Goal: Information Seeking & Learning: Learn about a topic

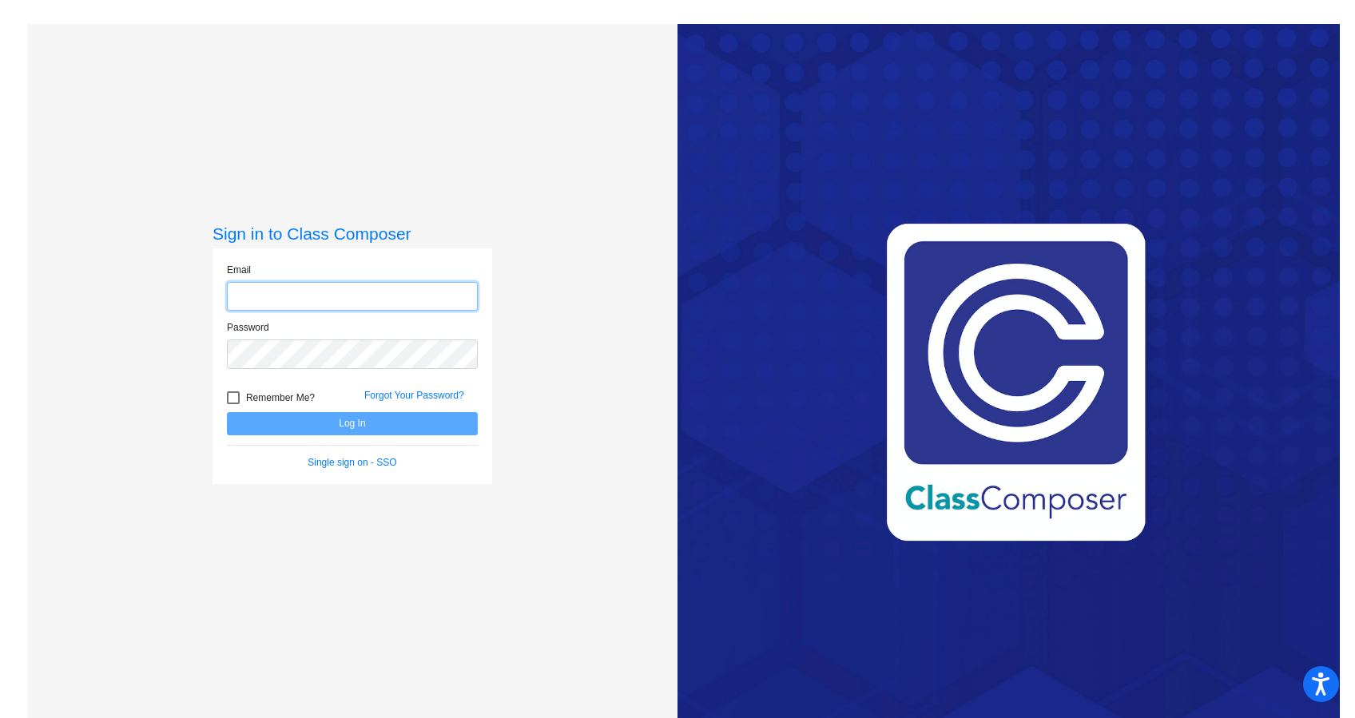
type input "[PERSON_NAME][EMAIL_ADDRESS][PERSON_NAME][DOMAIN_NAME]"
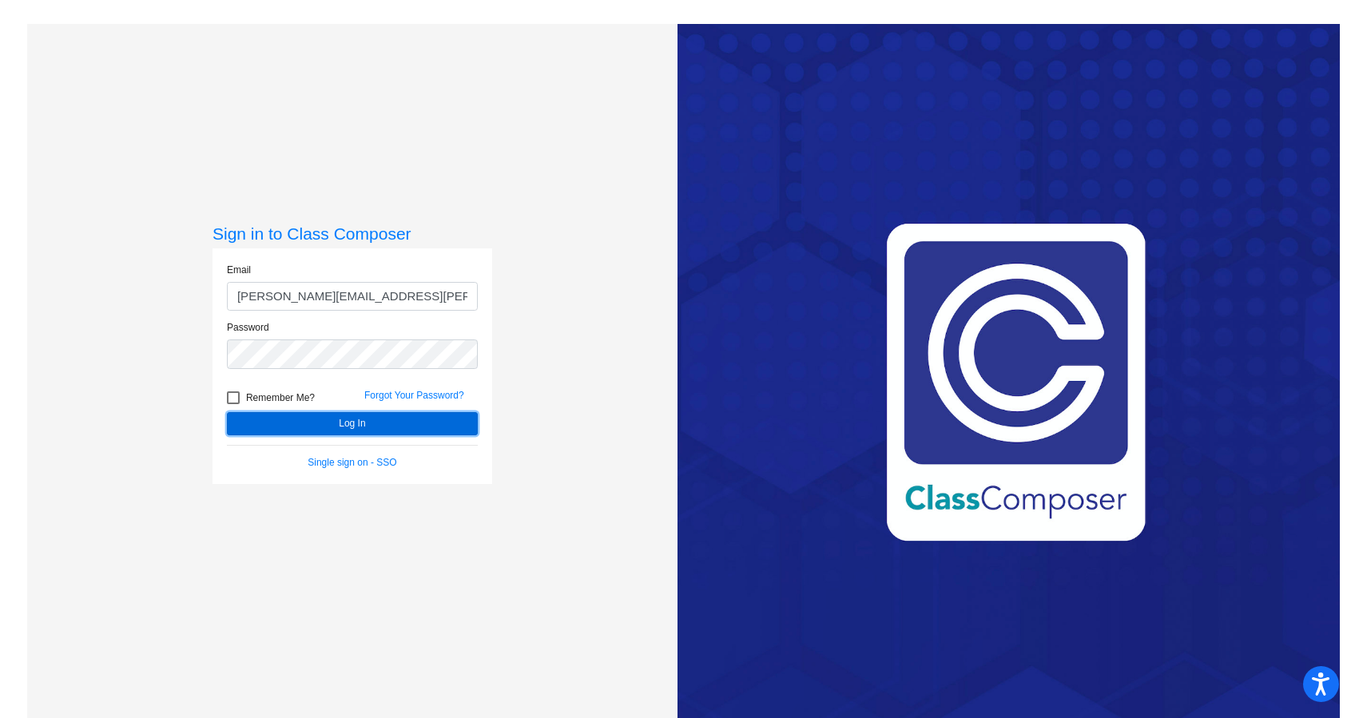
click at [370, 414] on button "Log In" at bounding box center [352, 423] width 251 height 23
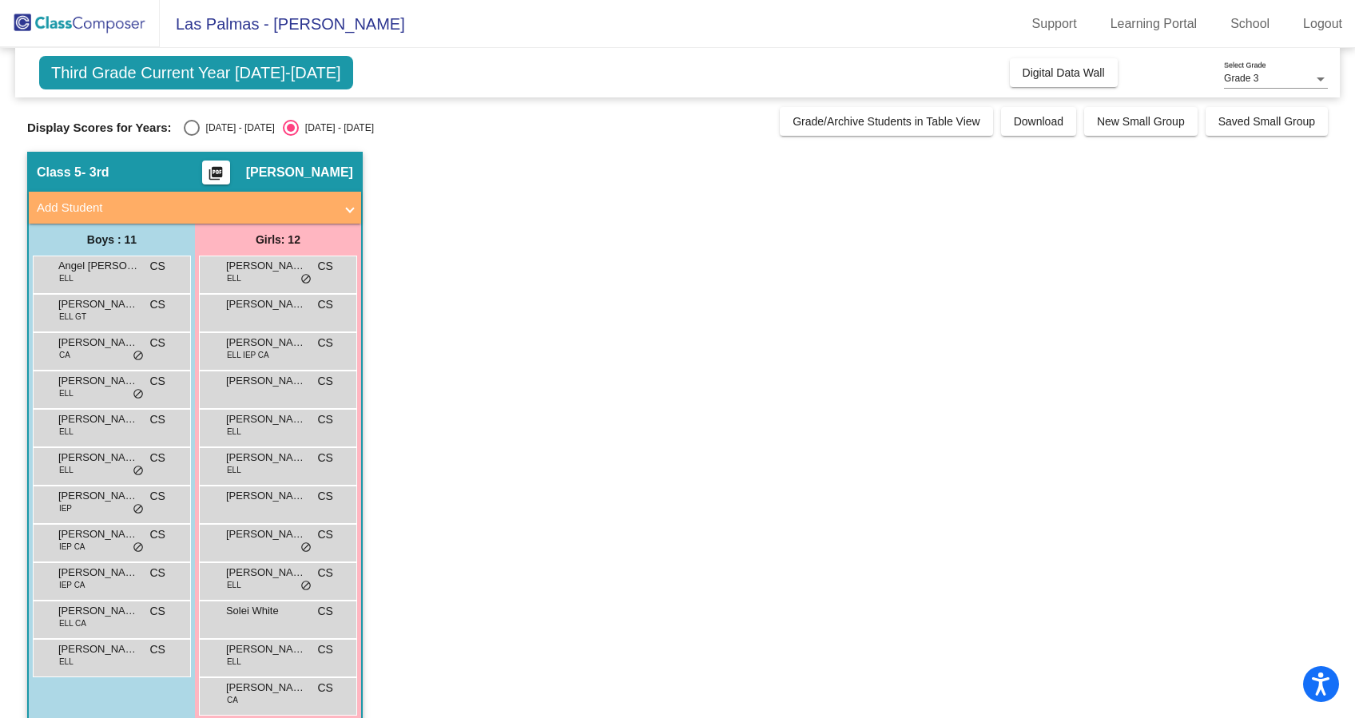
click at [184, 124] on div "Select an option" at bounding box center [192, 128] width 16 height 16
click at [191, 136] on input "[DATE] - [DATE]" at bounding box center [191, 136] width 1 height 1
radio input "true"
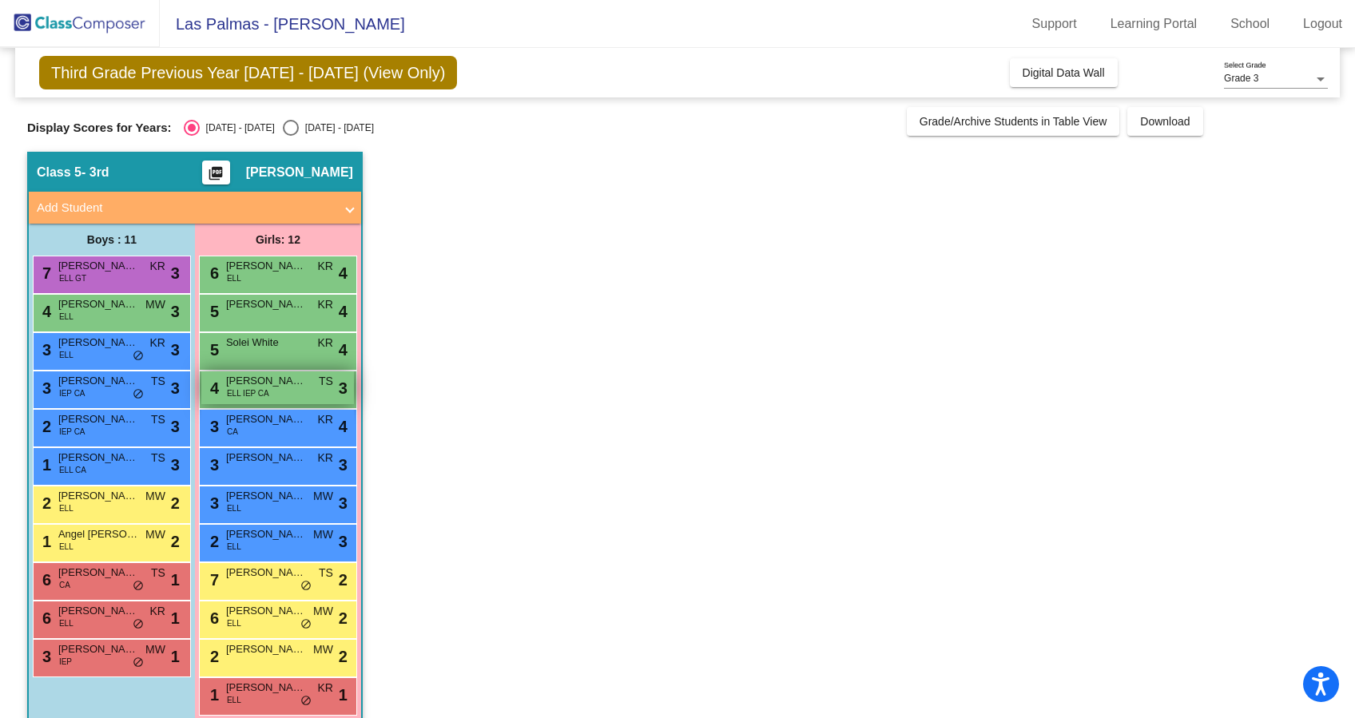
click at [292, 392] on div "4 [PERSON_NAME] ELL IEP CA TS lock do_not_disturb_alt 3" at bounding box center [277, 388] width 153 height 33
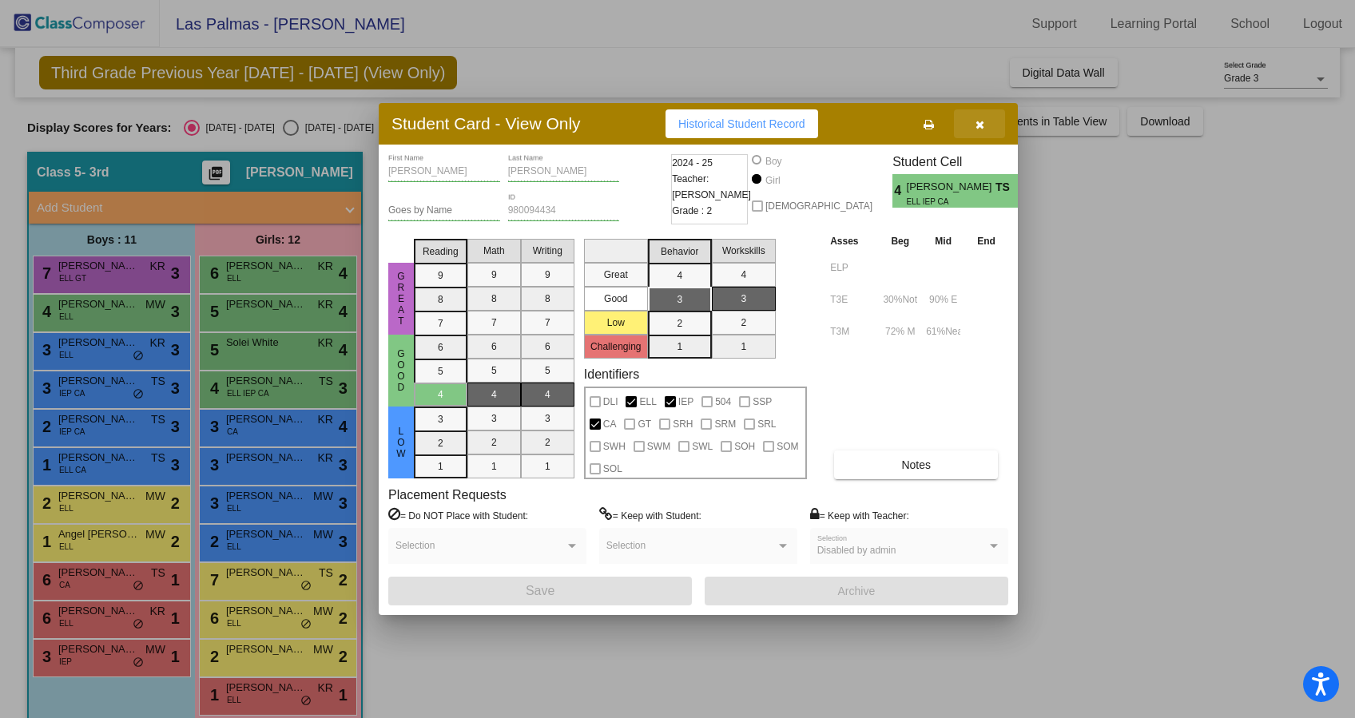
click at [979, 125] on icon "button" at bounding box center [980, 124] width 9 height 11
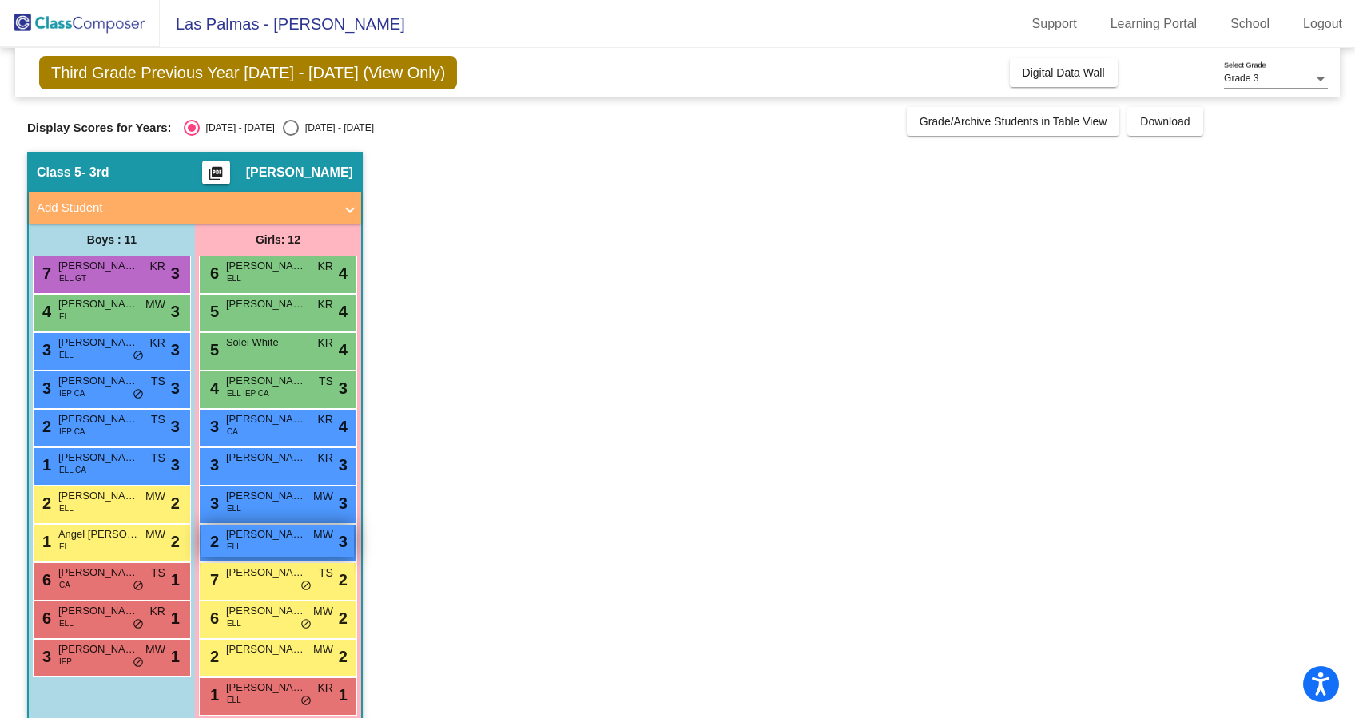
click at [265, 543] on div "2 [PERSON_NAME] [PERSON_NAME] lock do_not_disturb_alt 3" at bounding box center [277, 541] width 153 height 33
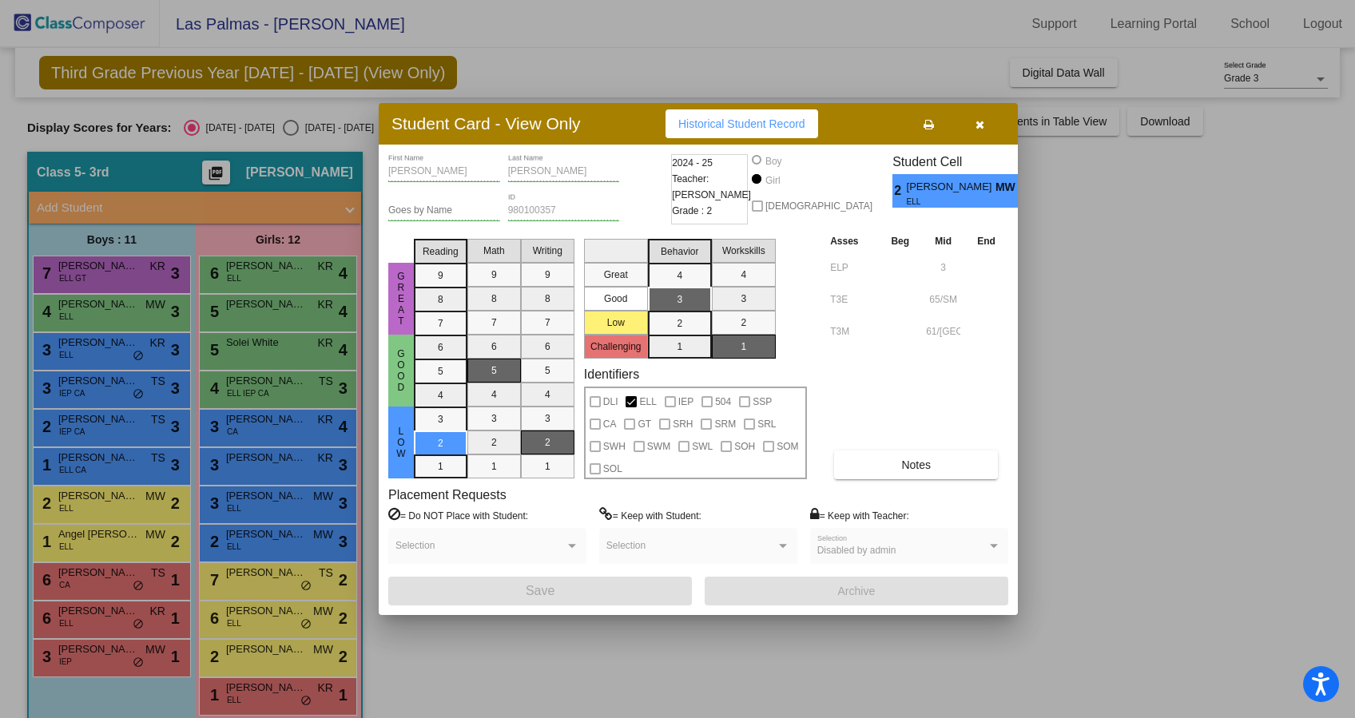
click at [979, 126] on icon "button" at bounding box center [980, 124] width 9 height 11
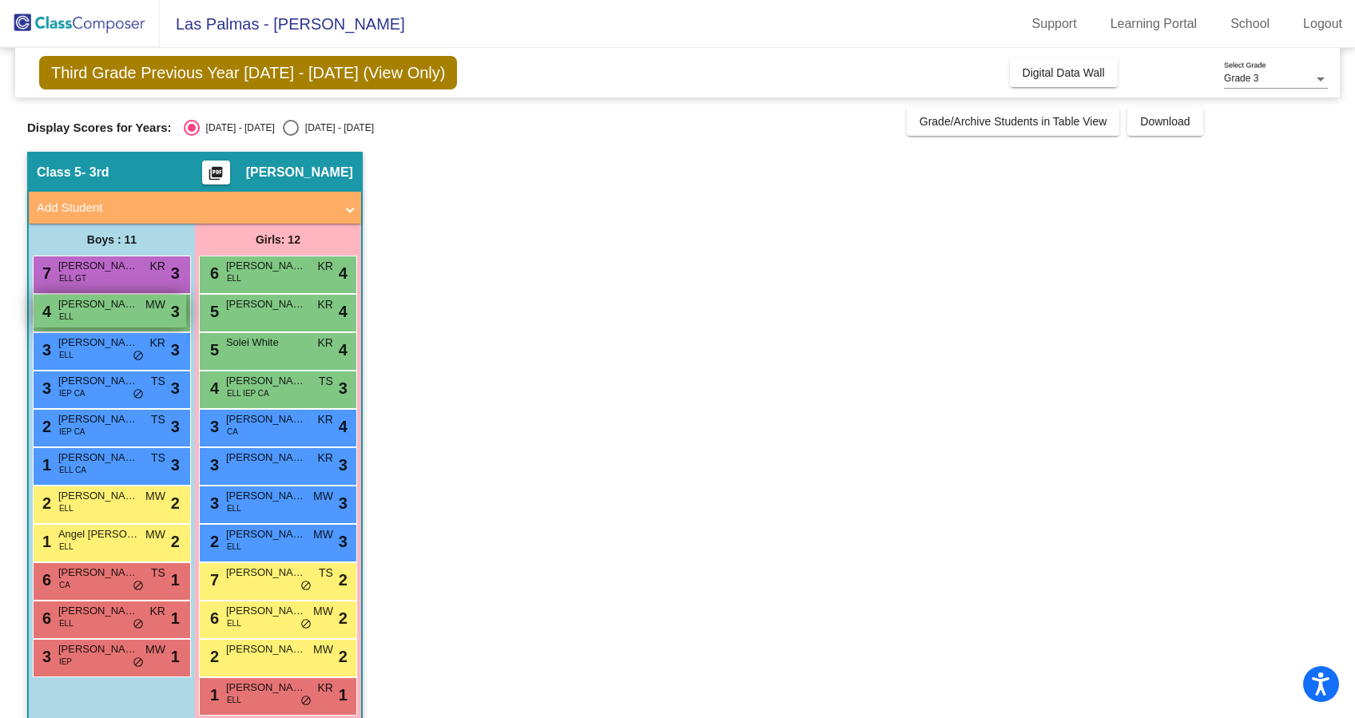
click at [97, 316] on div "4 [PERSON_NAME] [PERSON_NAME] lock do_not_disturb_alt 3" at bounding box center [110, 311] width 153 height 33
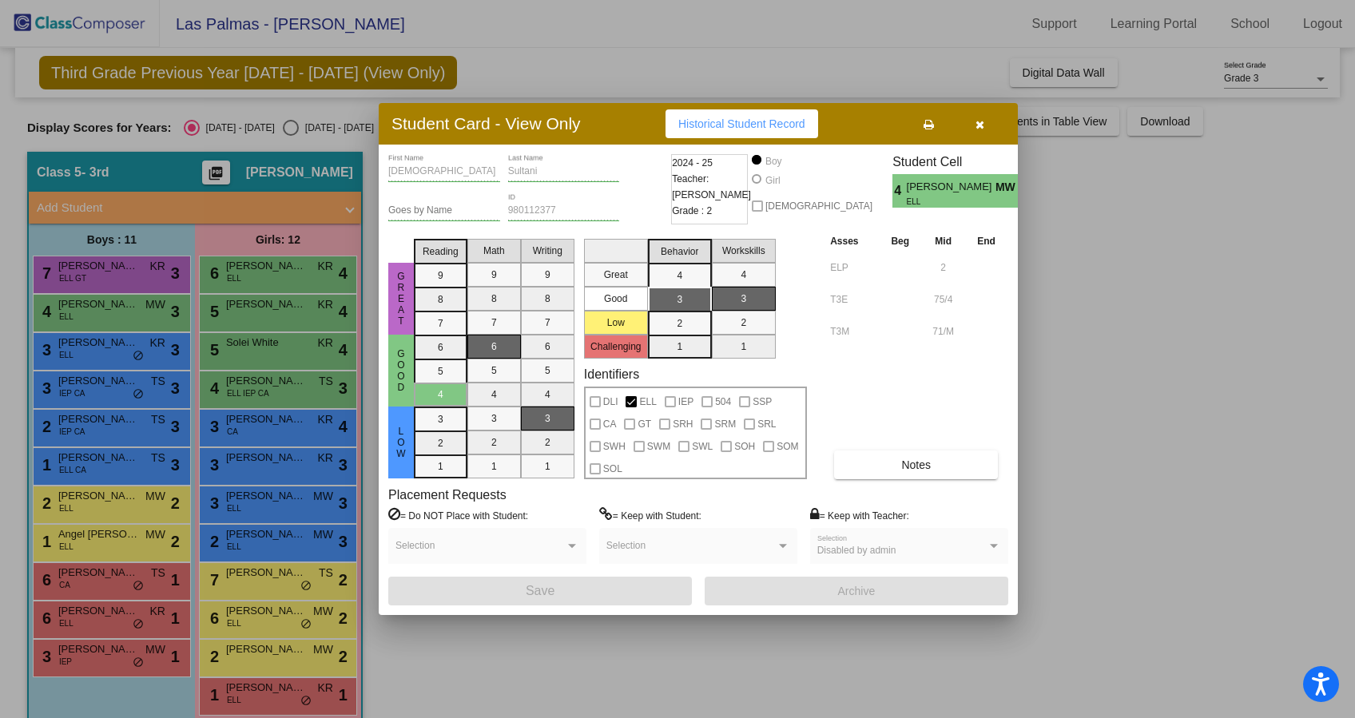
click at [973, 126] on button "button" at bounding box center [979, 123] width 51 height 29
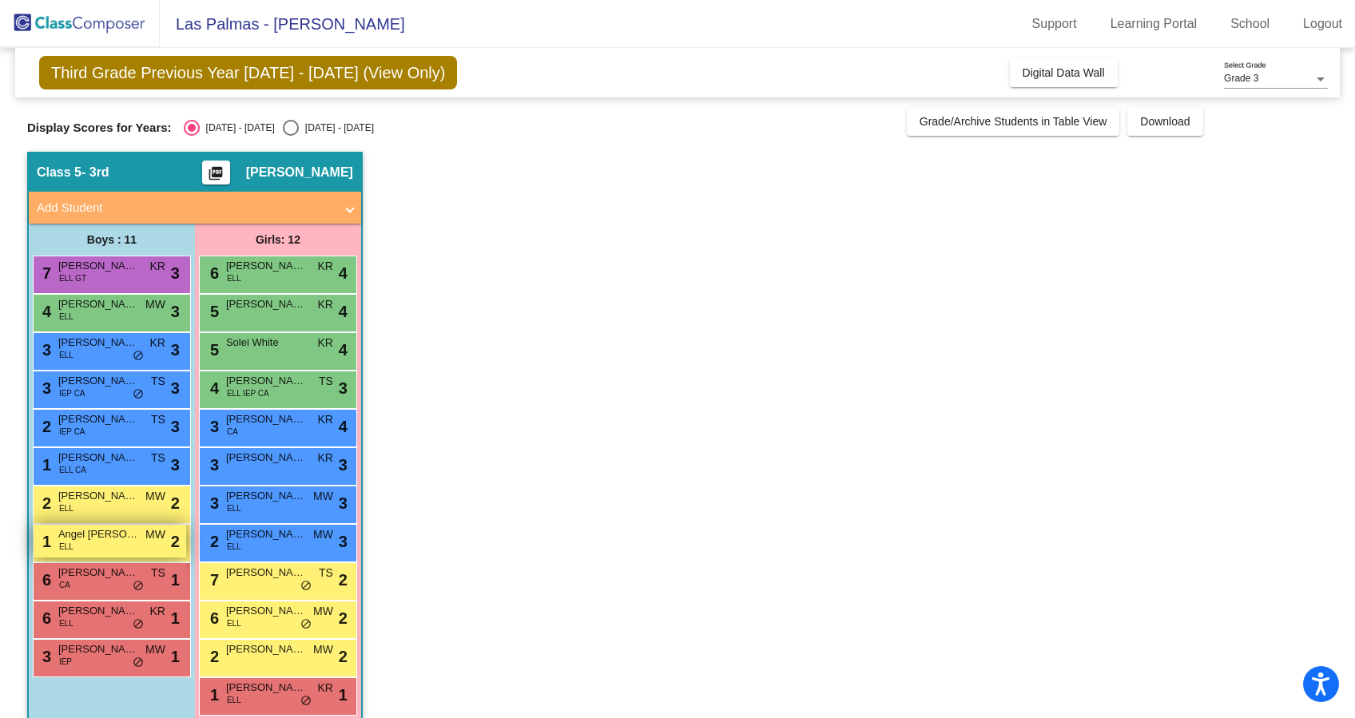
click at [123, 547] on div "1 Angel [PERSON_NAME] [PERSON_NAME] lock do_not_disturb_alt 2" at bounding box center [110, 541] width 153 height 33
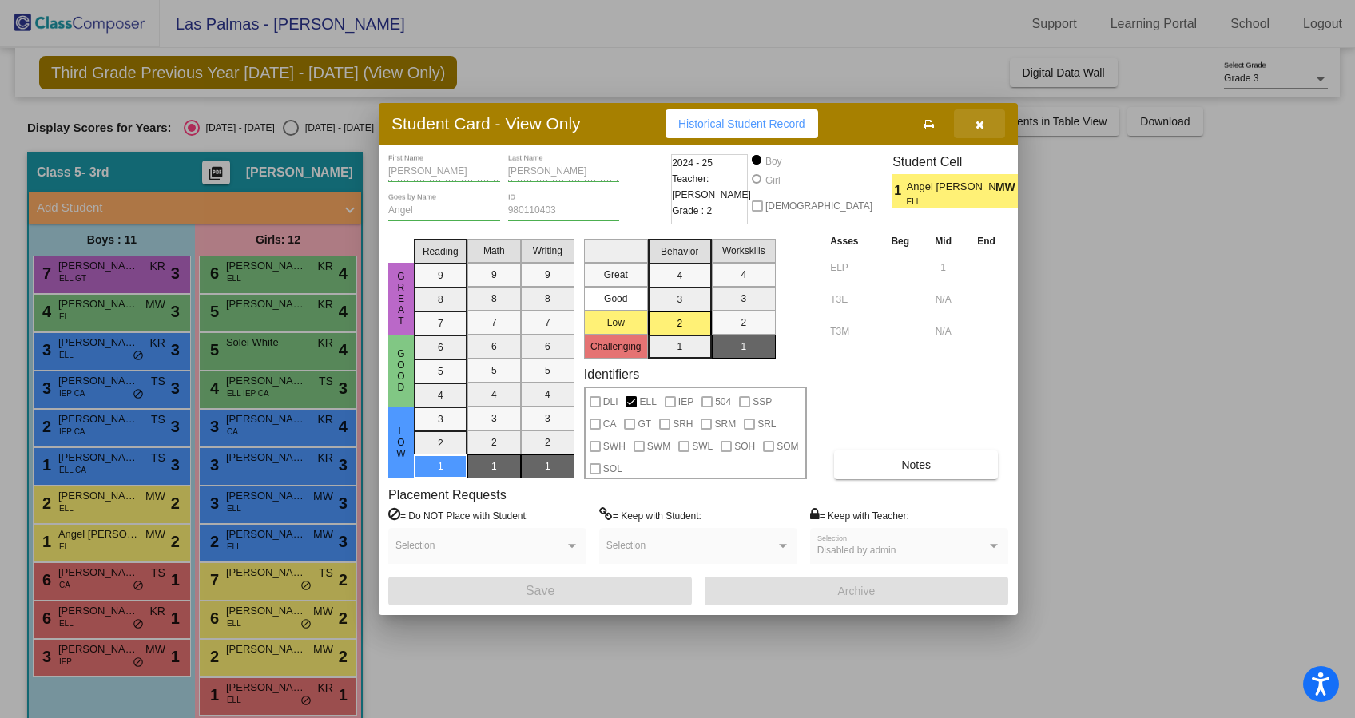
click at [992, 124] on button "button" at bounding box center [979, 123] width 51 height 29
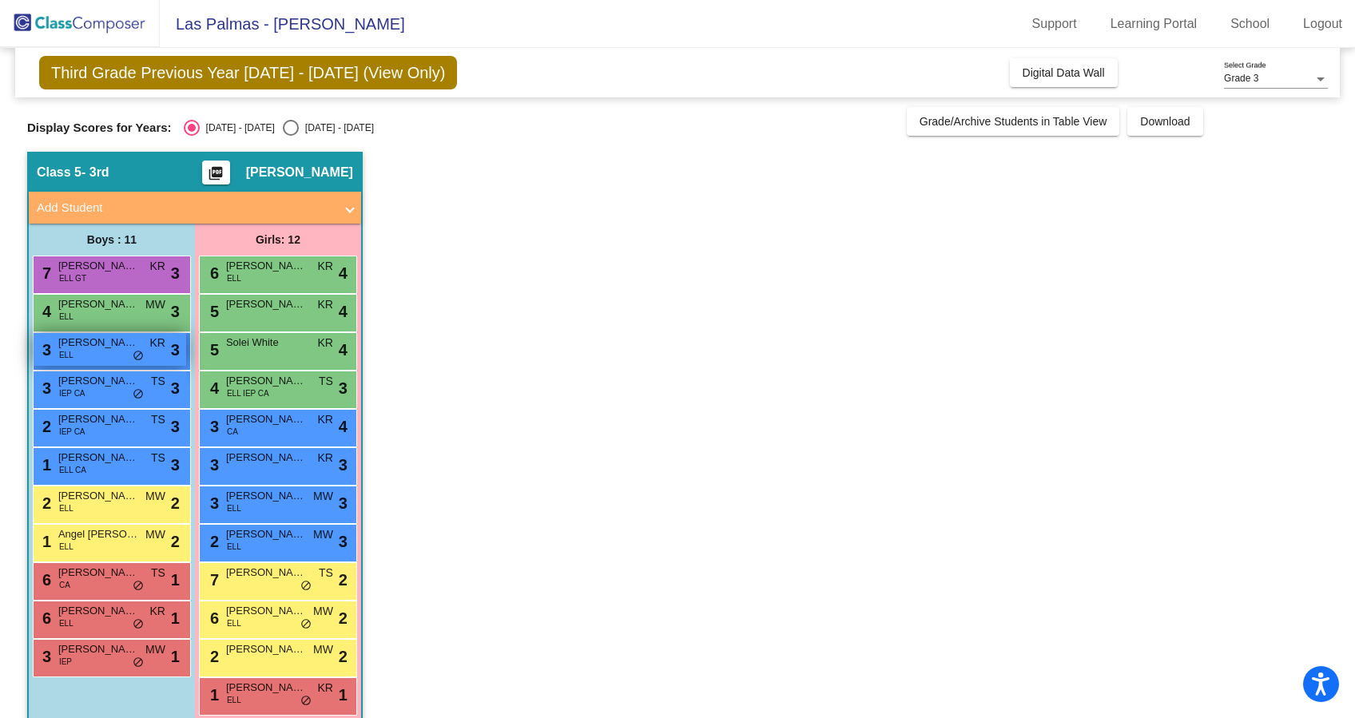
click at [96, 353] on div "3 [PERSON_NAME] [PERSON_NAME] lock do_not_disturb_alt 3" at bounding box center [110, 349] width 153 height 33
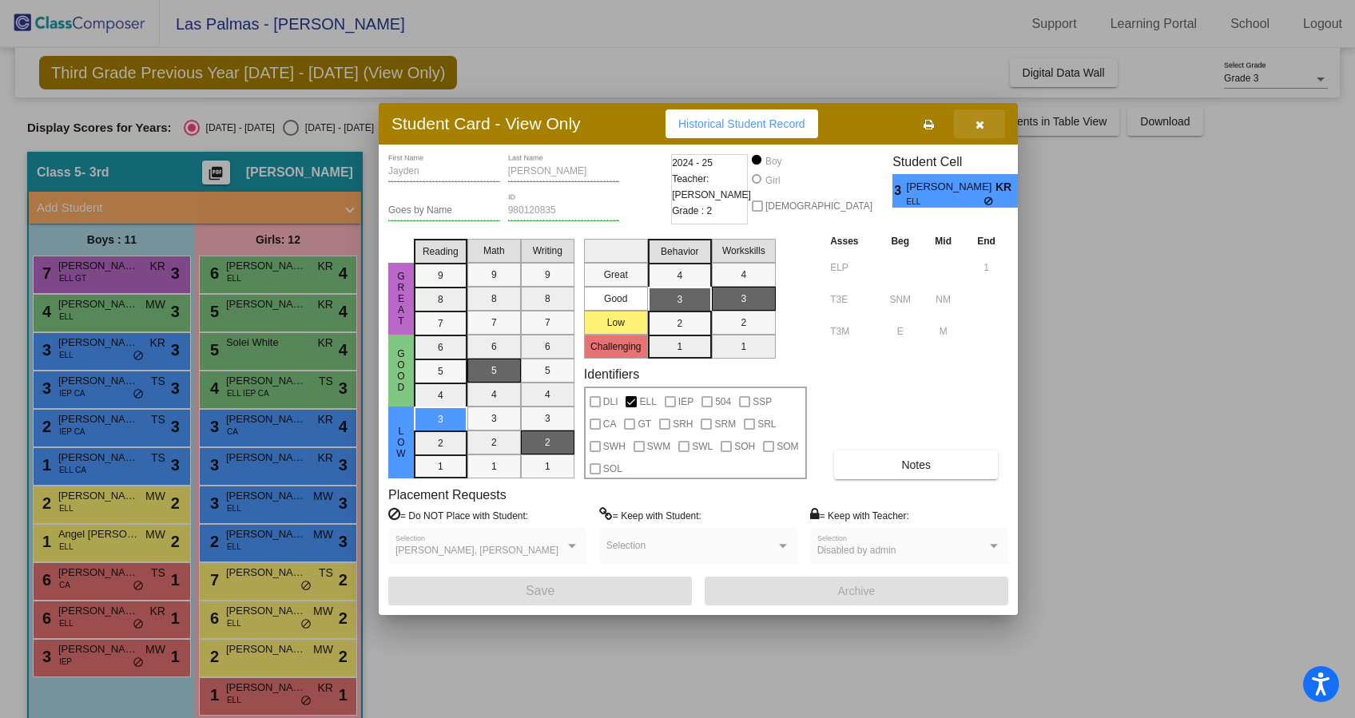
click at [978, 117] on span "button" at bounding box center [980, 123] width 9 height 13
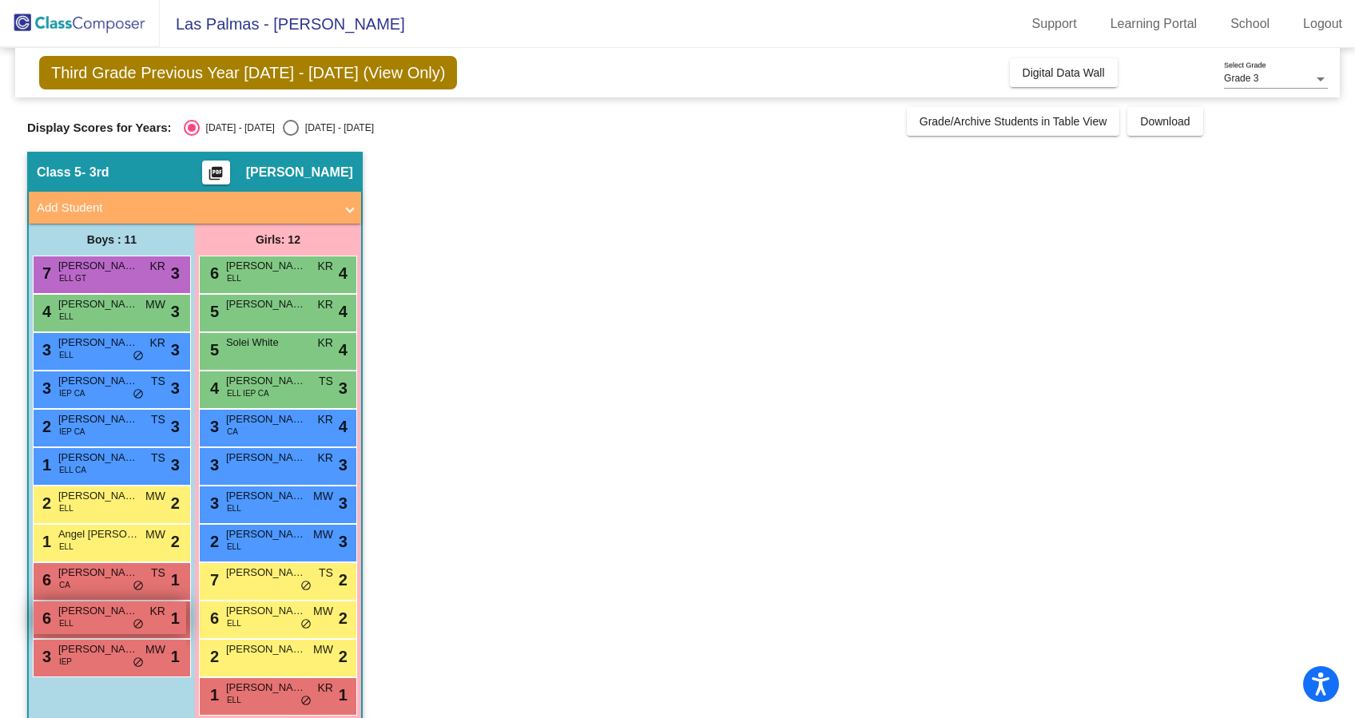
click at [101, 620] on div "6 [PERSON_NAME] [PERSON_NAME] lock do_not_disturb_alt 1" at bounding box center [110, 618] width 153 height 33
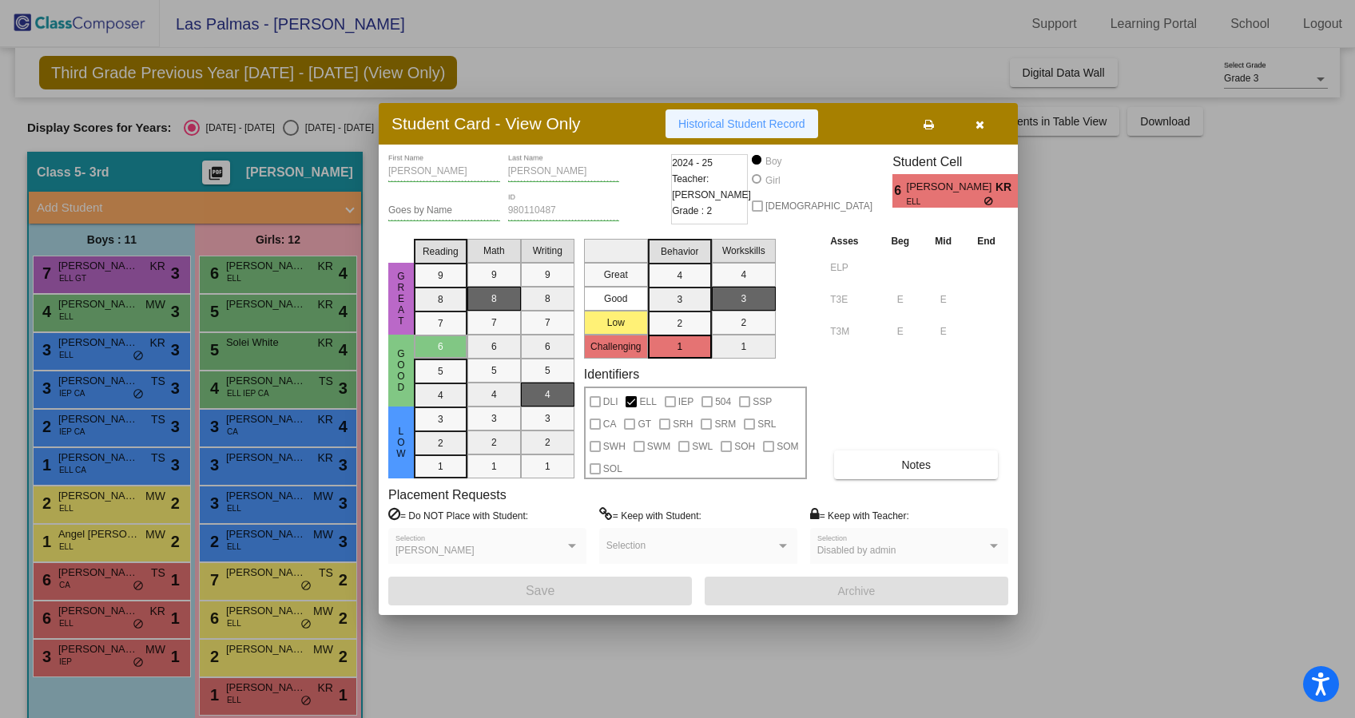
click at [736, 118] on span "Historical Student Record" at bounding box center [741, 123] width 127 height 13
click at [1132, 443] on div at bounding box center [677, 359] width 1355 height 718
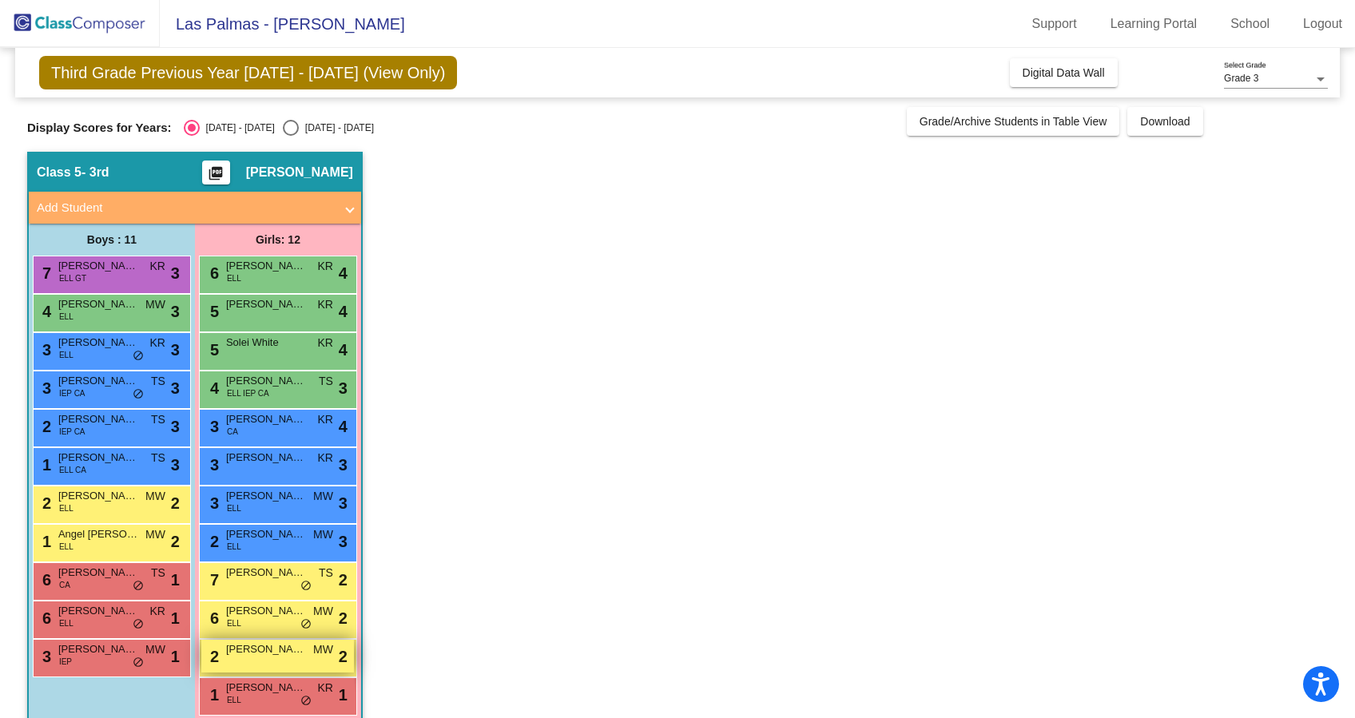
click at [244, 652] on span "[PERSON_NAME]" at bounding box center [266, 650] width 80 height 16
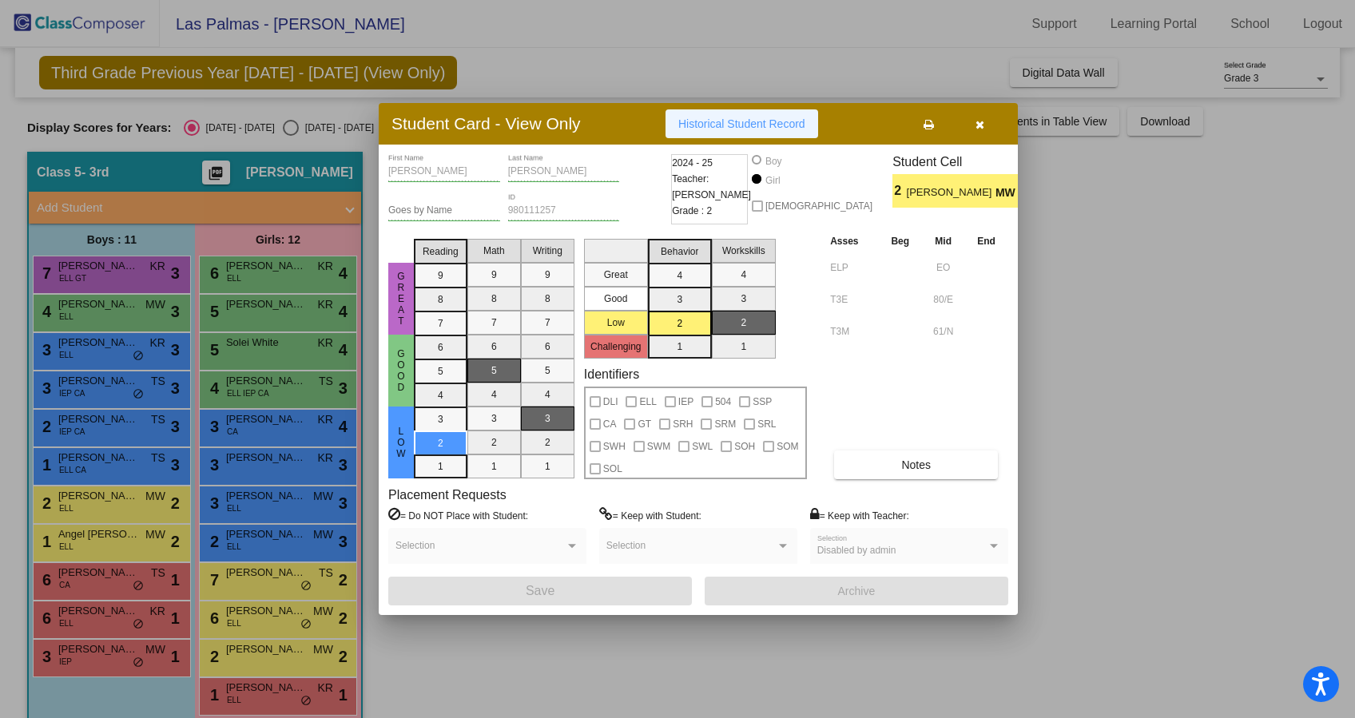
click at [750, 126] on span "Historical Student Record" at bounding box center [741, 123] width 127 height 13
click at [919, 464] on span "Notes" at bounding box center [916, 465] width 30 height 13
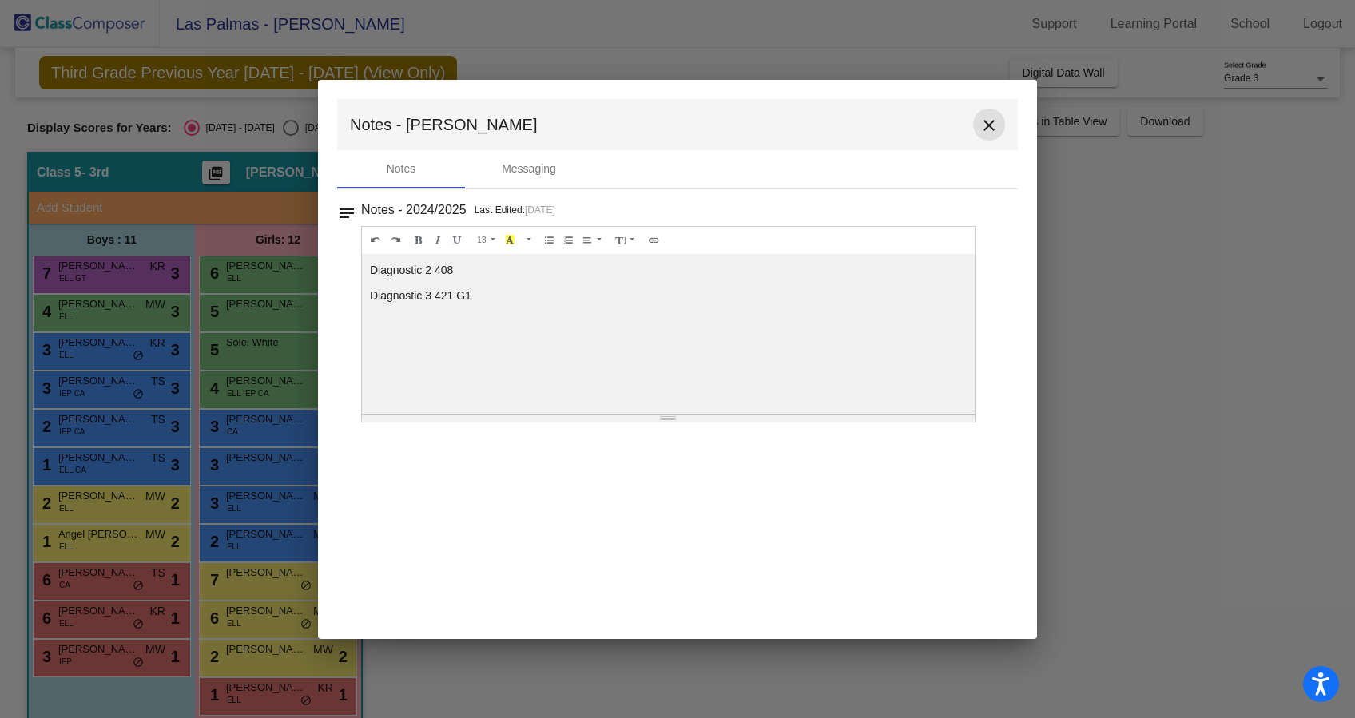
click at [993, 117] on mat-icon "close" at bounding box center [989, 125] width 19 height 19
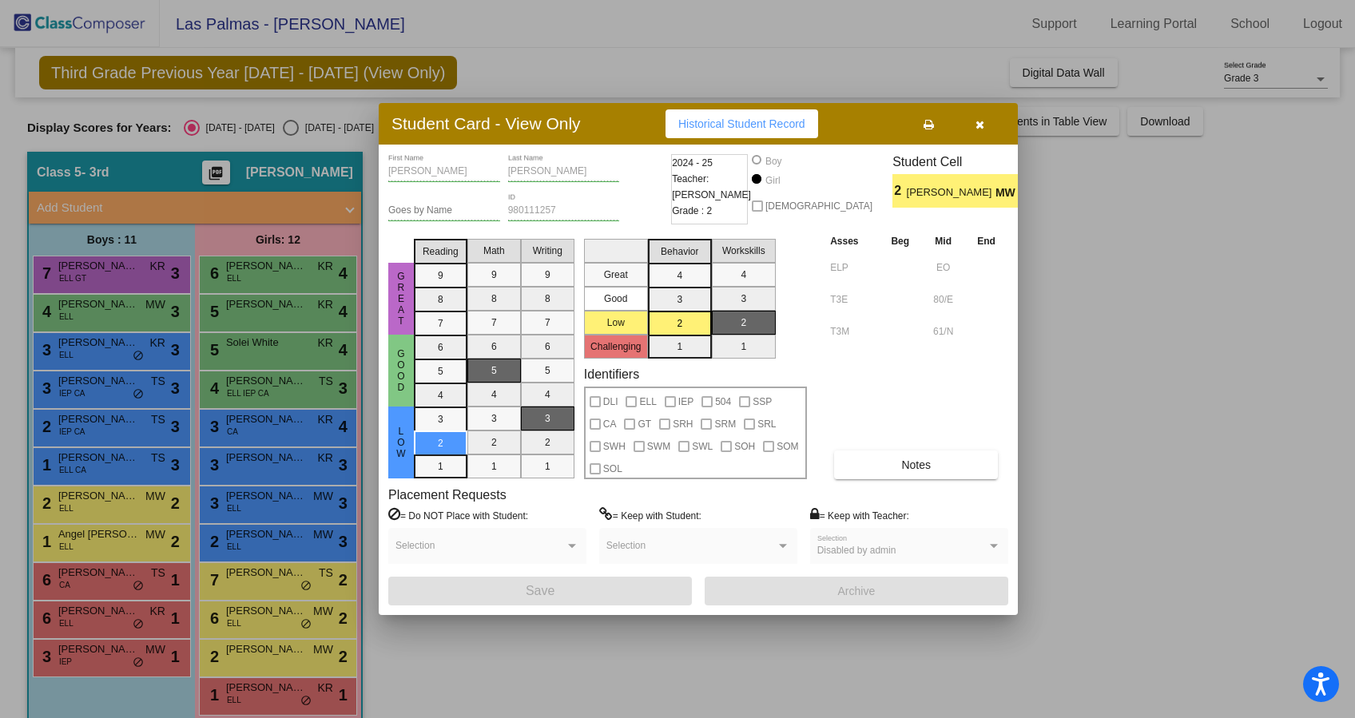
click at [1175, 345] on div at bounding box center [677, 359] width 1355 height 718
